Goal: Information Seeking & Learning: Learn about a topic

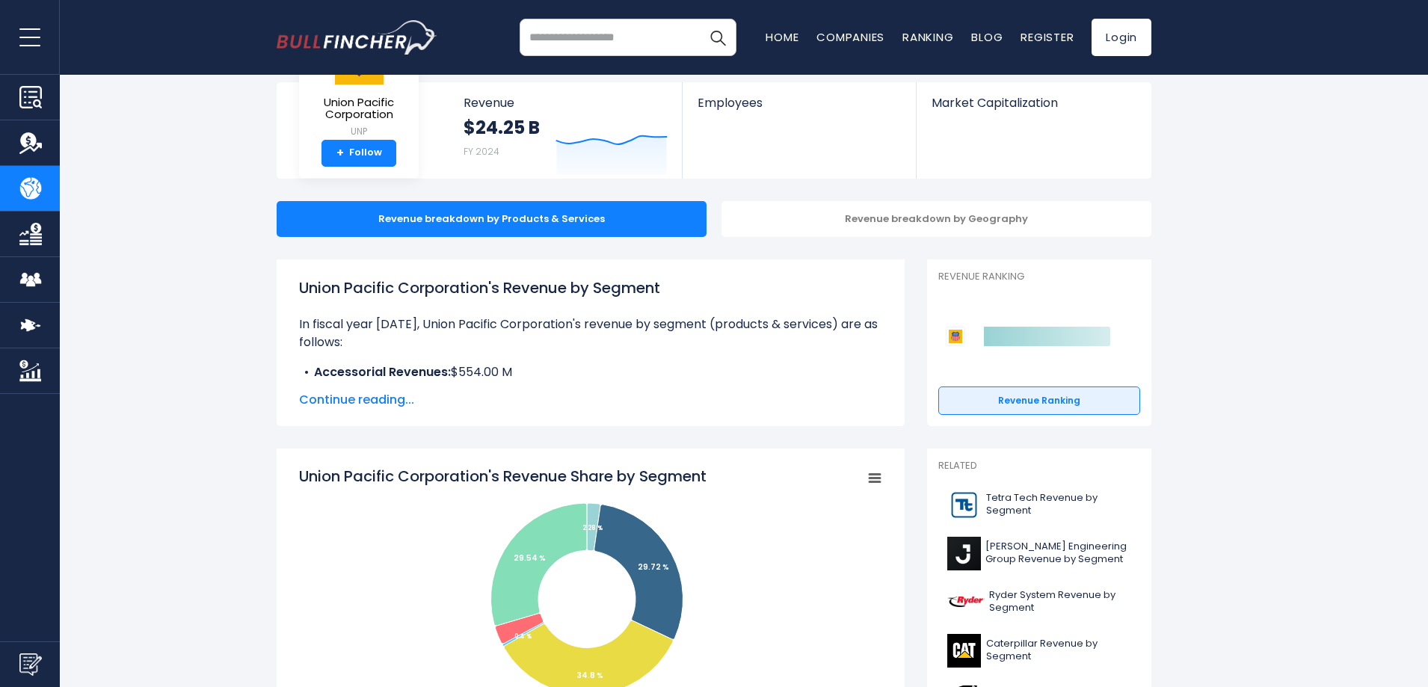
click at [383, 403] on span "Continue reading..." at bounding box center [590, 400] width 583 height 18
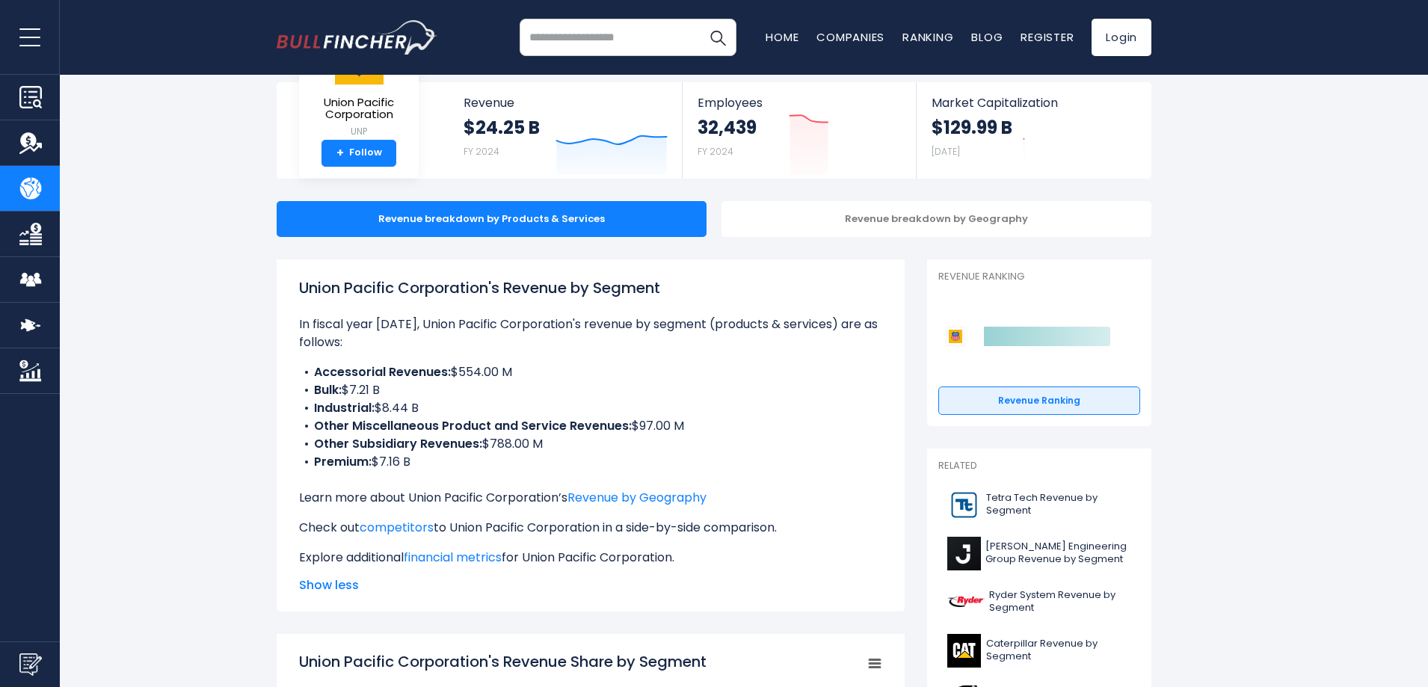
click at [351, 392] on li "Bulk: $7.21 B" at bounding box center [590, 390] width 583 height 18
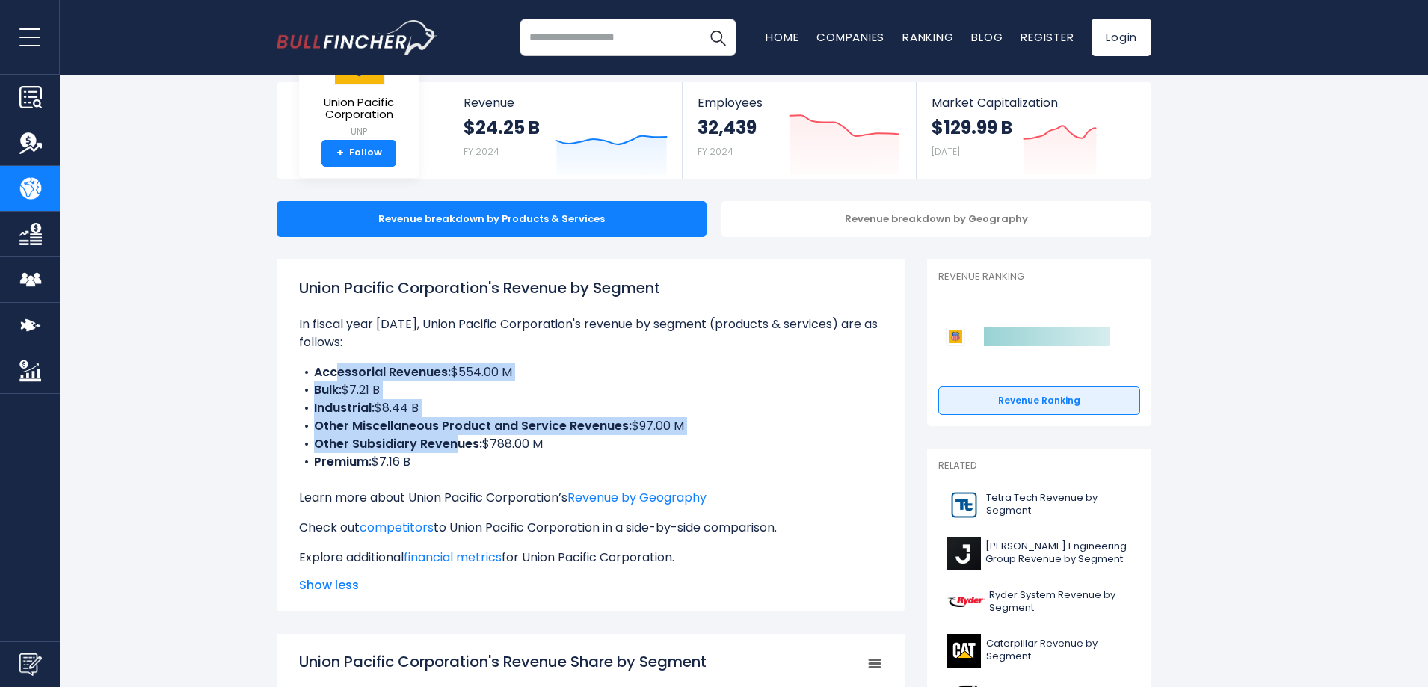
drag, startPoint x: 380, startPoint y: 401, endPoint x: 498, endPoint y: 471, distance: 137.5
click at [498, 471] on ul "Accessorial Revenues: $554.00 M Bulk: $7.21 B Industrial: $8.44 B Other Miscell…" at bounding box center [590, 417] width 583 height 108
click at [498, 471] on li "Premium: $7.16 B" at bounding box center [590, 462] width 583 height 18
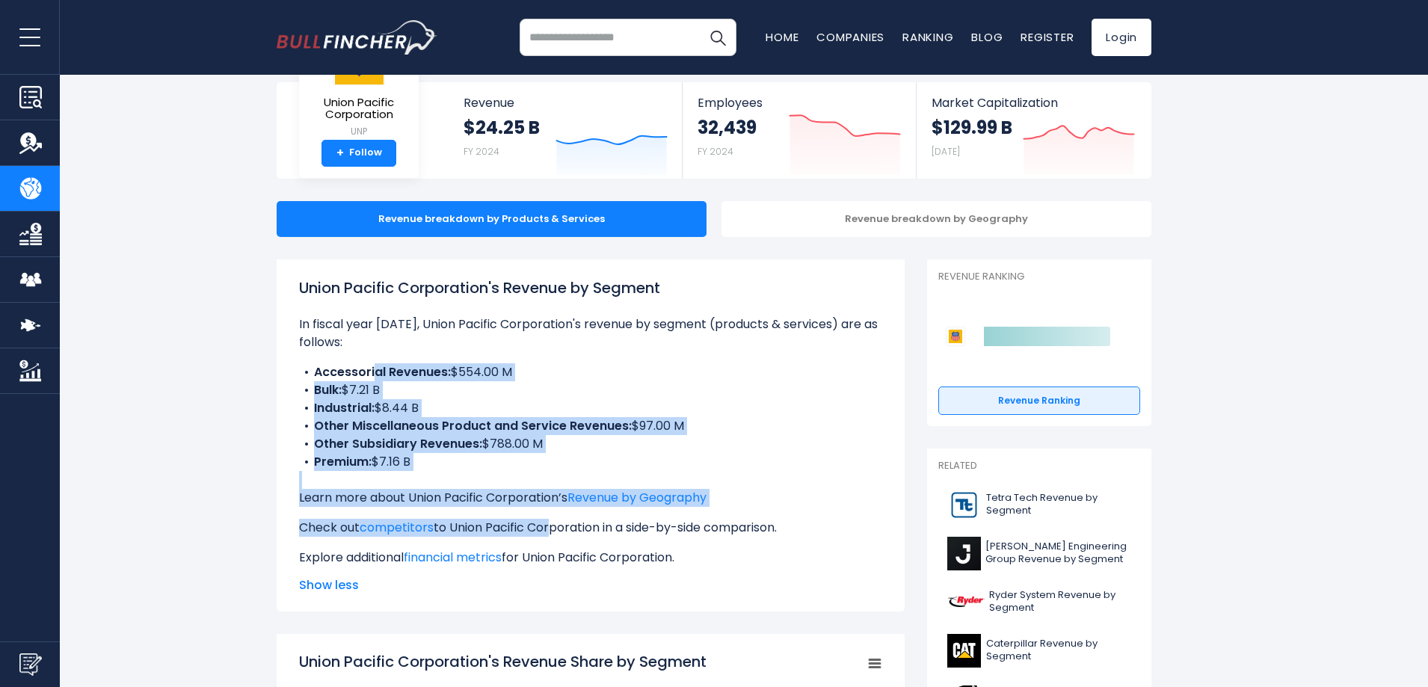
drag, startPoint x: 538, startPoint y: 500, endPoint x: 374, endPoint y: 372, distance: 207.3
click at [374, 372] on div "Union Pacific Corporation's Revenue by Segment In fiscal year [DATE], Union Pac…" at bounding box center [590, 422] width 583 height 290
click at [374, 372] on b "Accessorial Revenues:" at bounding box center [382, 371] width 137 height 17
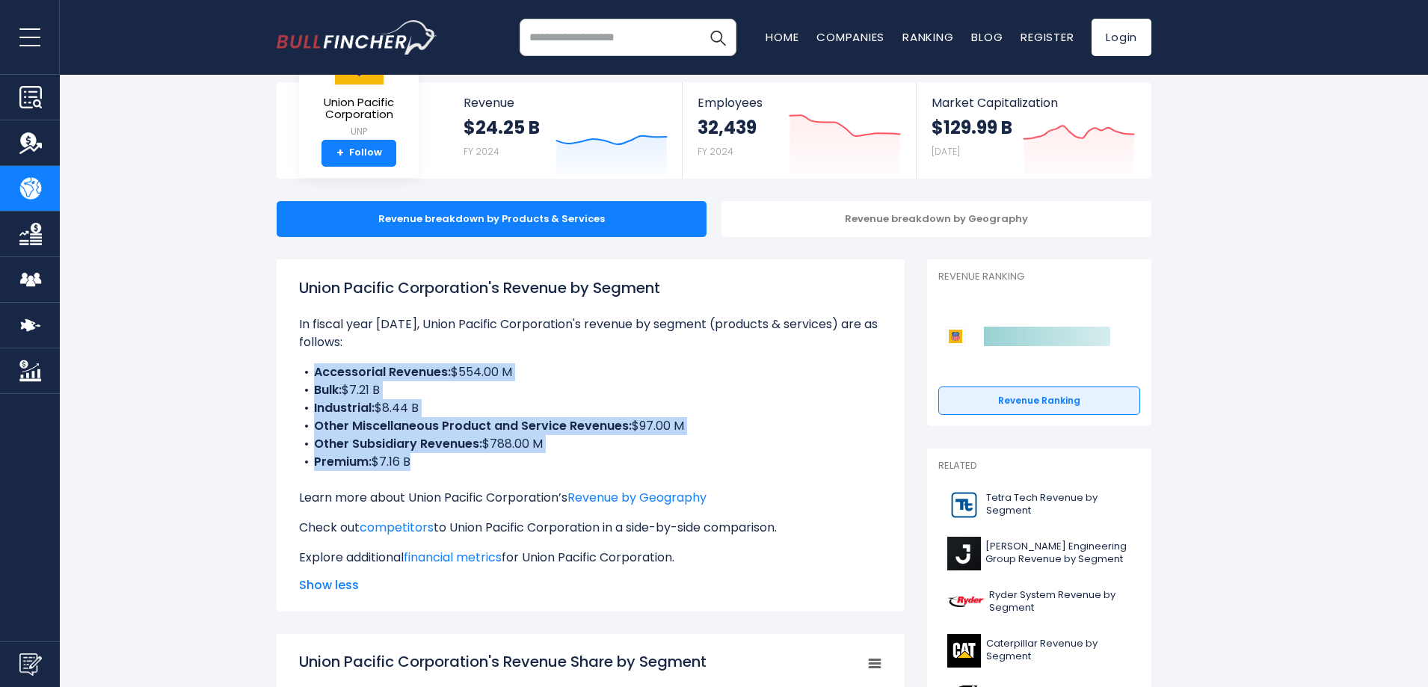
drag, startPoint x: 374, startPoint y: 372, endPoint x: 519, endPoint y: 472, distance: 175.9
click at [519, 472] on div "Union Pacific Corporation's Revenue by Segment In fiscal year [DATE], Union Pac…" at bounding box center [590, 422] width 583 height 290
drag, startPoint x: 492, startPoint y: 467, endPoint x: 261, endPoint y: 381, distance: 246.5
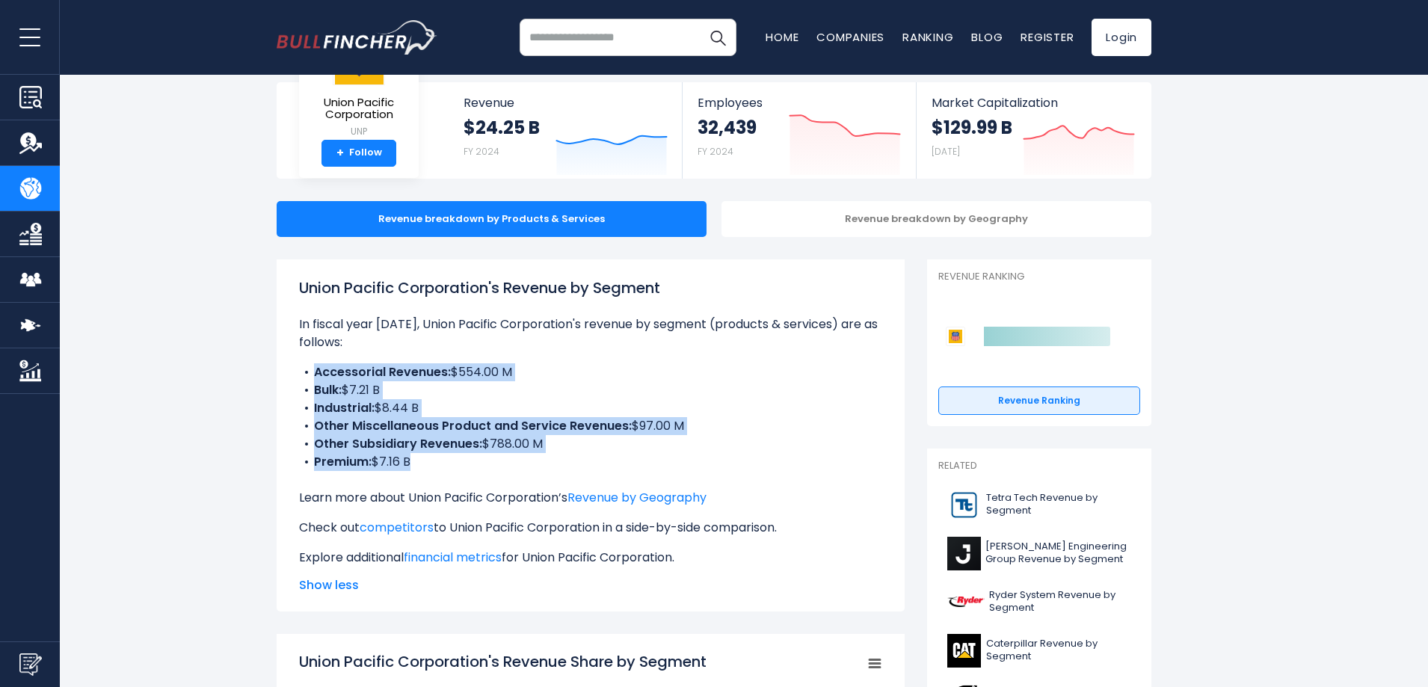
click at [540, 437] on li "Other Subsidiary Revenues: $788.00 M" at bounding box center [590, 444] width 583 height 18
drag, startPoint x: 453, startPoint y: 483, endPoint x: 449, endPoint y: 474, distance: 10.0
click at [452, 483] on div "Union Pacific Corporation's Revenue by Segment In fiscal year [DATE], Union Pac…" at bounding box center [590, 422] width 583 height 290
click at [335, 366] on b "Accessorial Revenues:" at bounding box center [382, 371] width 137 height 17
drag, startPoint x: 316, startPoint y: 371, endPoint x: 490, endPoint y: 476, distance: 202.6
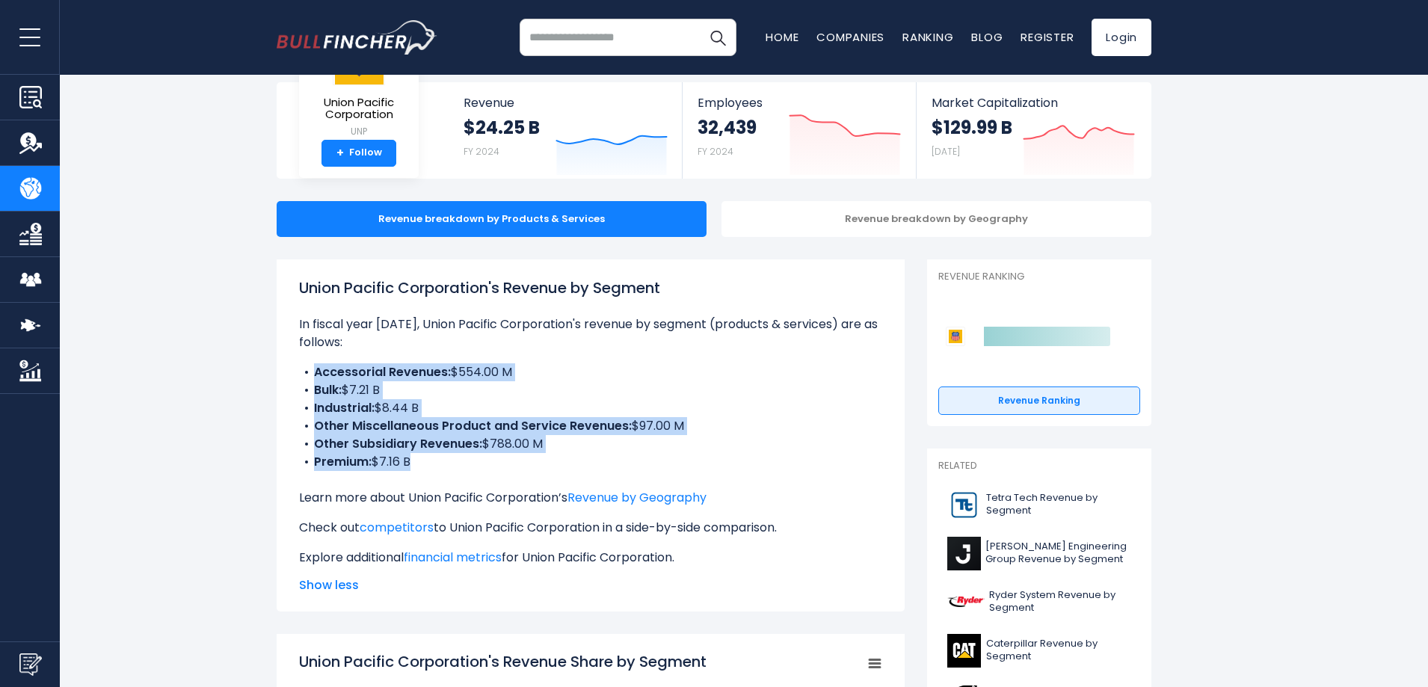
click at [490, 476] on div "Union Pacific Corporation's Revenue by Segment In fiscal year [DATE], Union Pac…" at bounding box center [590, 422] width 583 height 290
copy ul "Accessorial Revenues: $554.00 M Bulk: $7.21 B Industrial: $8.44 B Other Miscell…"
click at [689, 378] on li "Accessorial Revenues: $554.00 M" at bounding box center [590, 372] width 583 height 18
